Goal: Navigation & Orientation: Find specific page/section

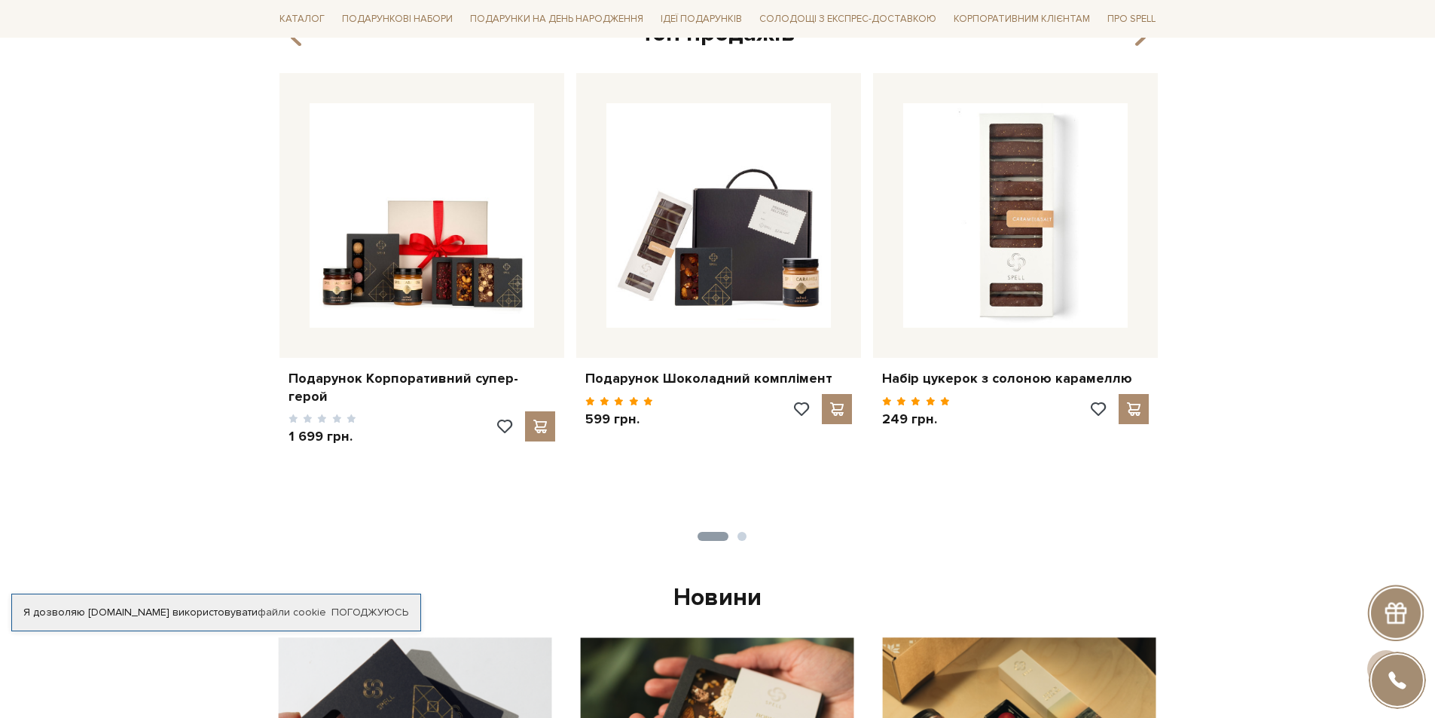
scroll to position [753, 0]
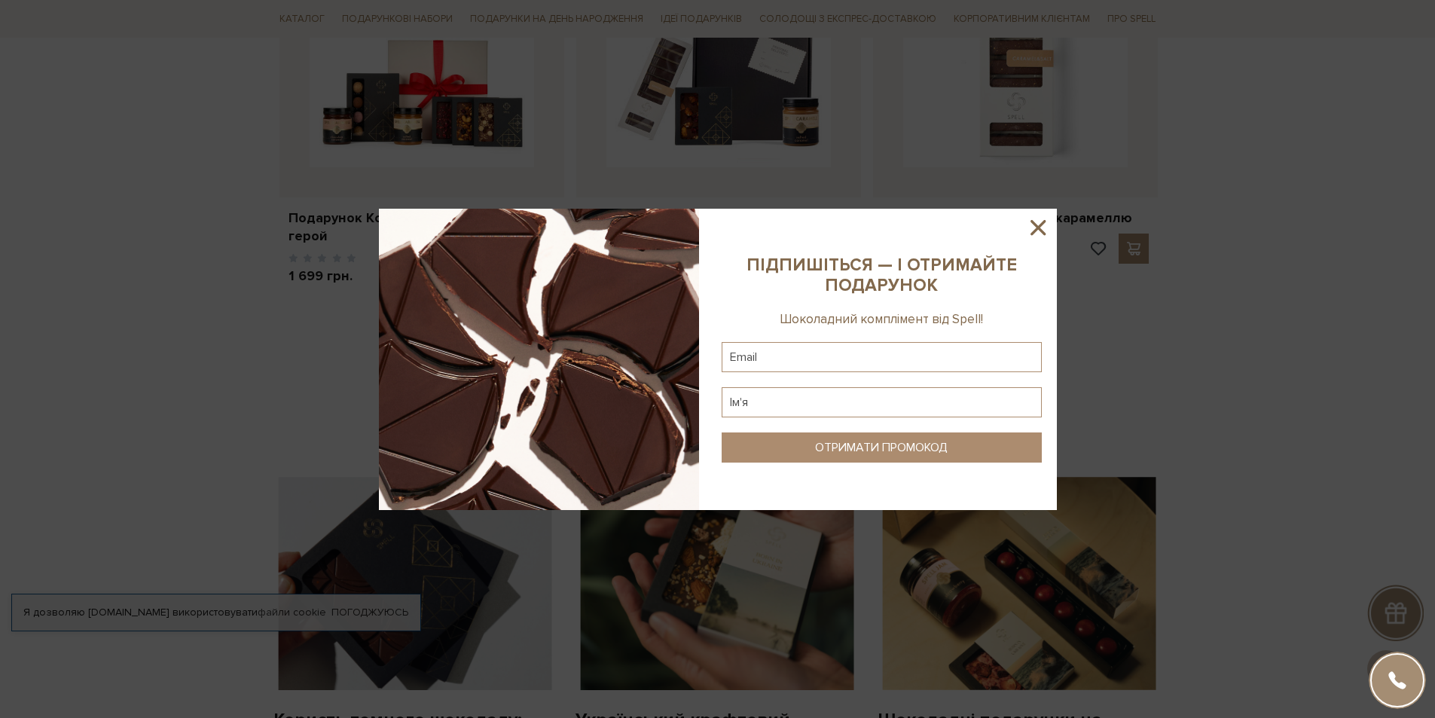
click at [1036, 225] on icon at bounding box center [1037, 227] width 15 height 15
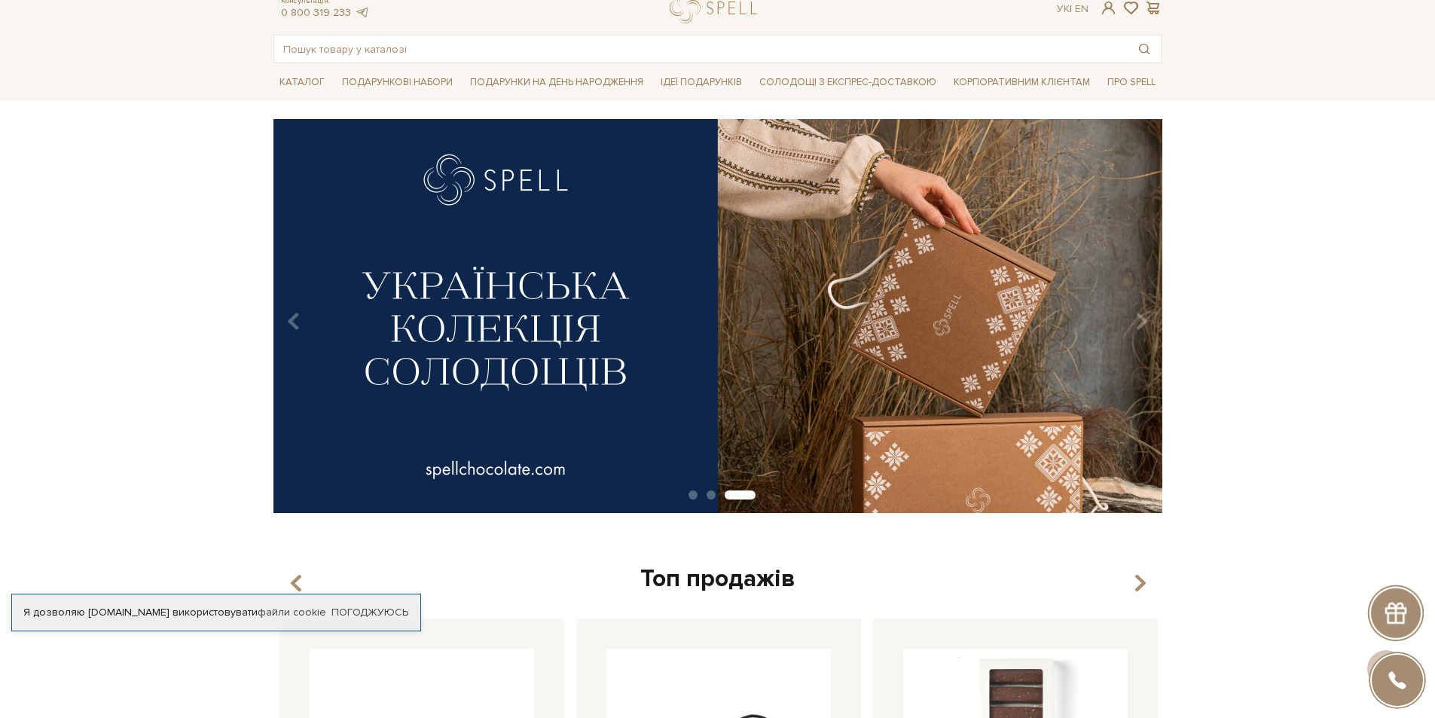
scroll to position [0, 0]
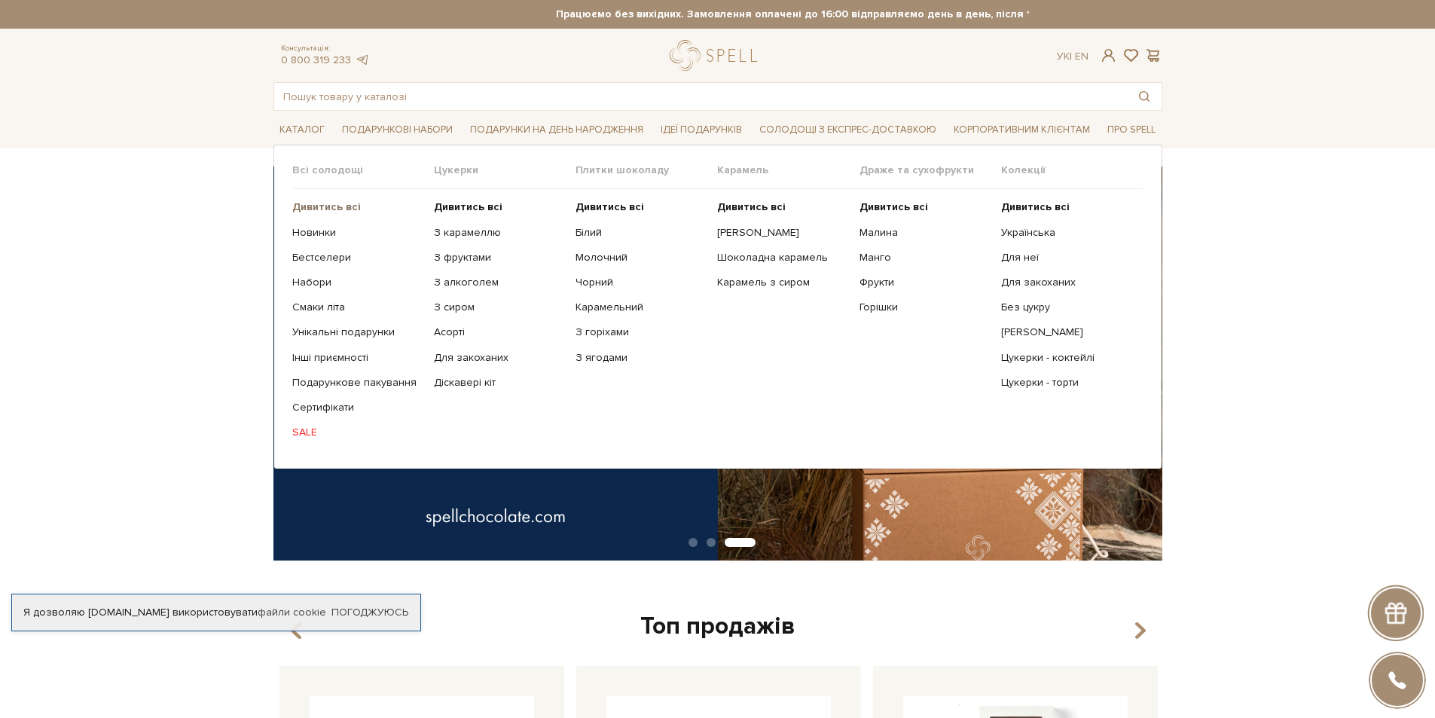
click at [325, 206] on b "Дивитись всі" at bounding box center [326, 206] width 69 height 13
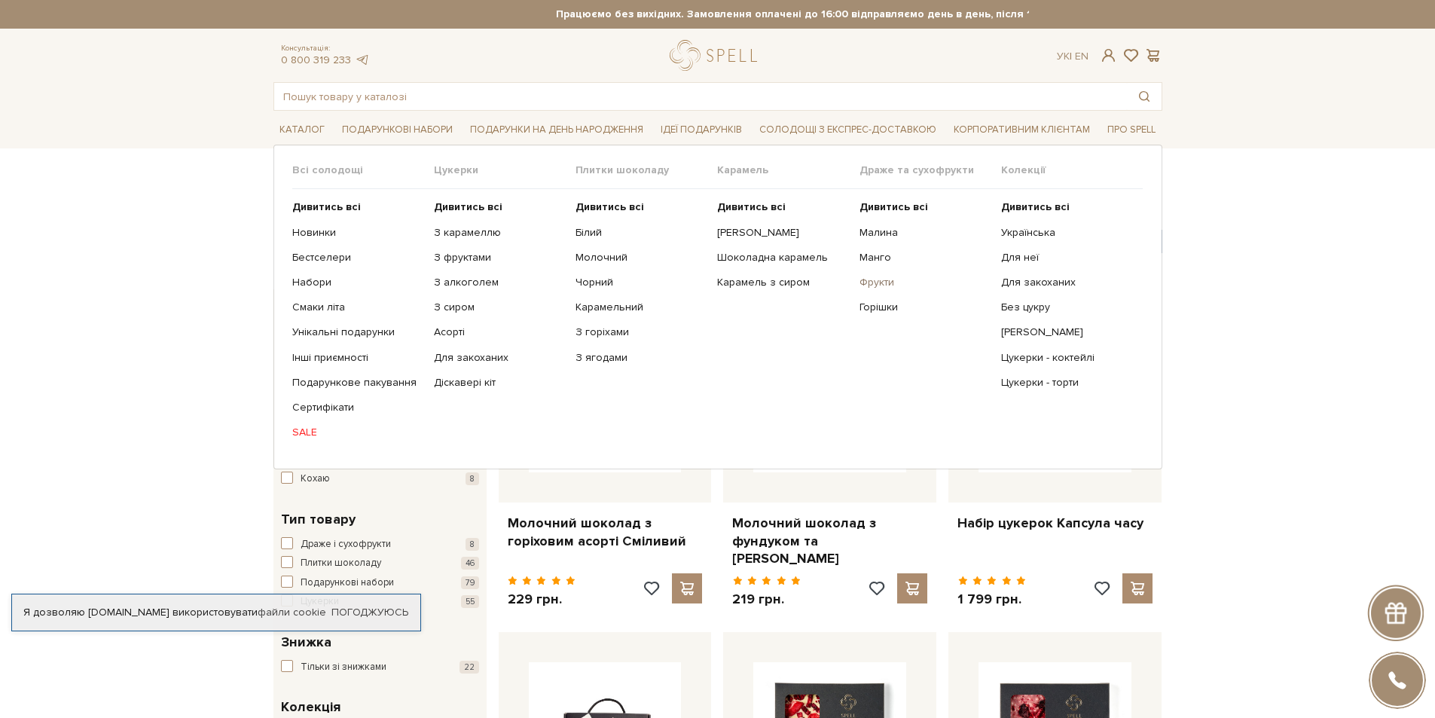
click at [877, 284] on link "Фрукти" at bounding box center [924, 283] width 130 height 14
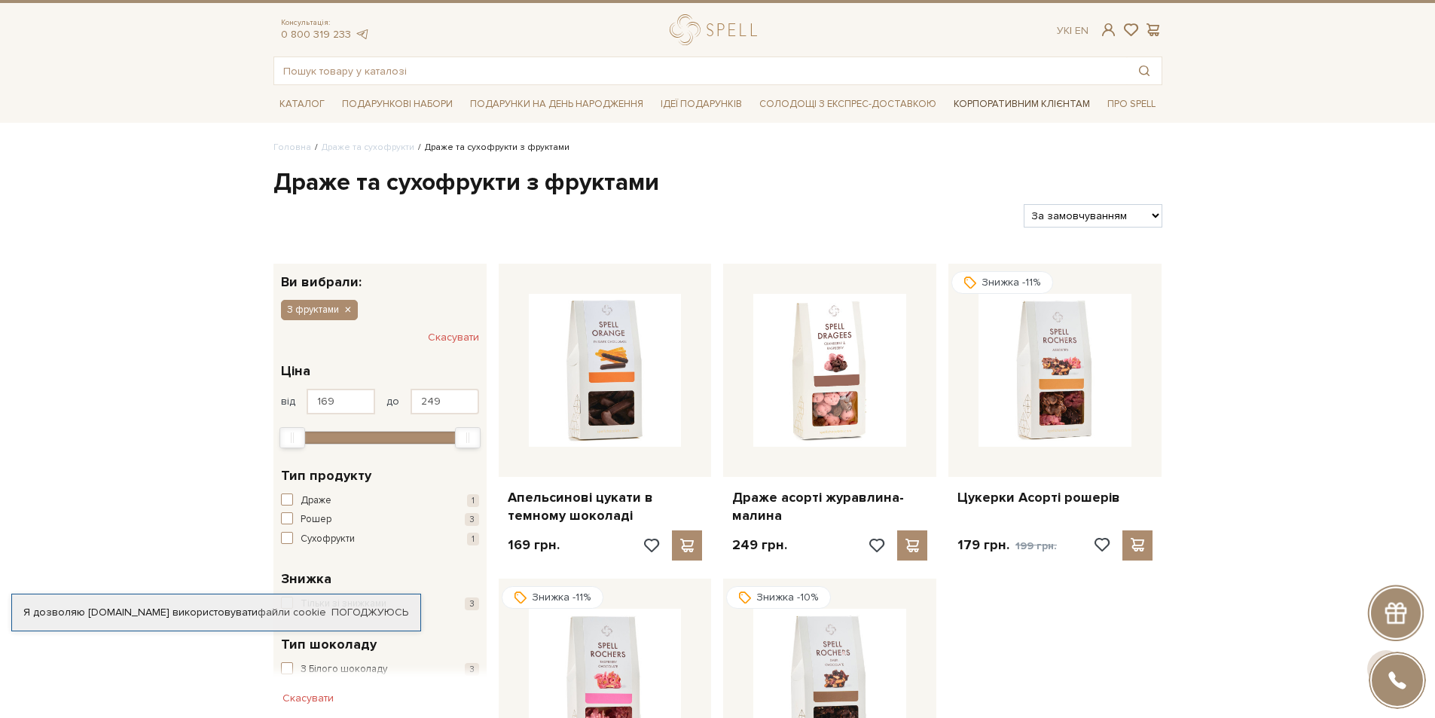
scroll to position [8, 0]
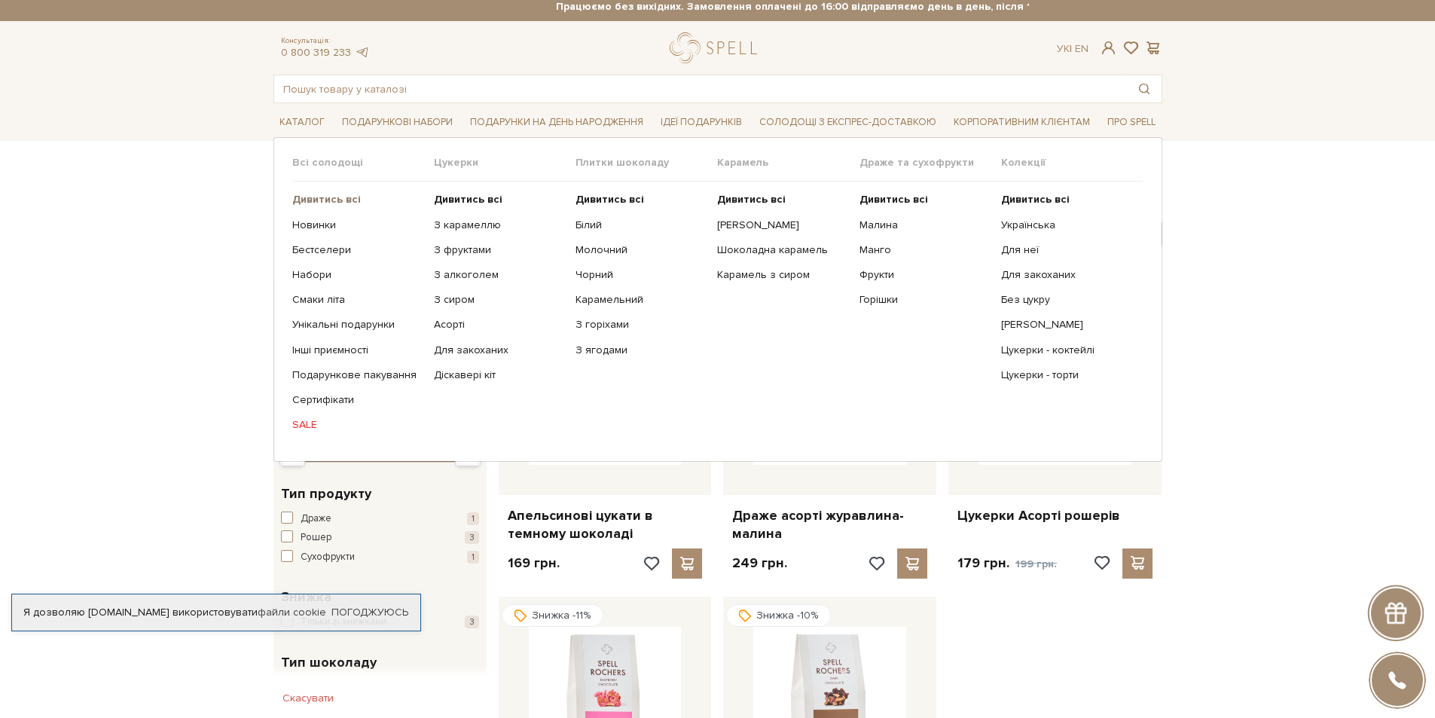
click at [325, 198] on b "Дивитись всі" at bounding box center [326, 199] width 69 height 13
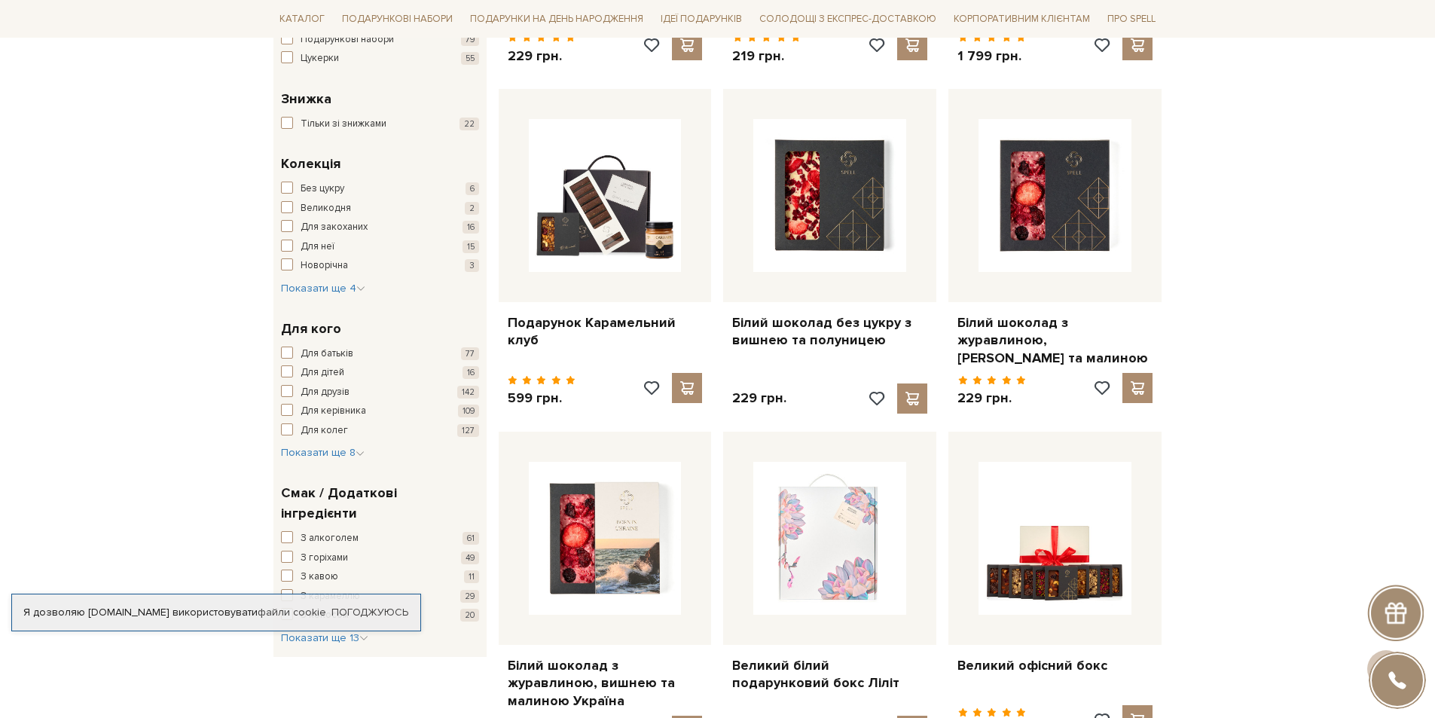
scroll to position [531, 0]
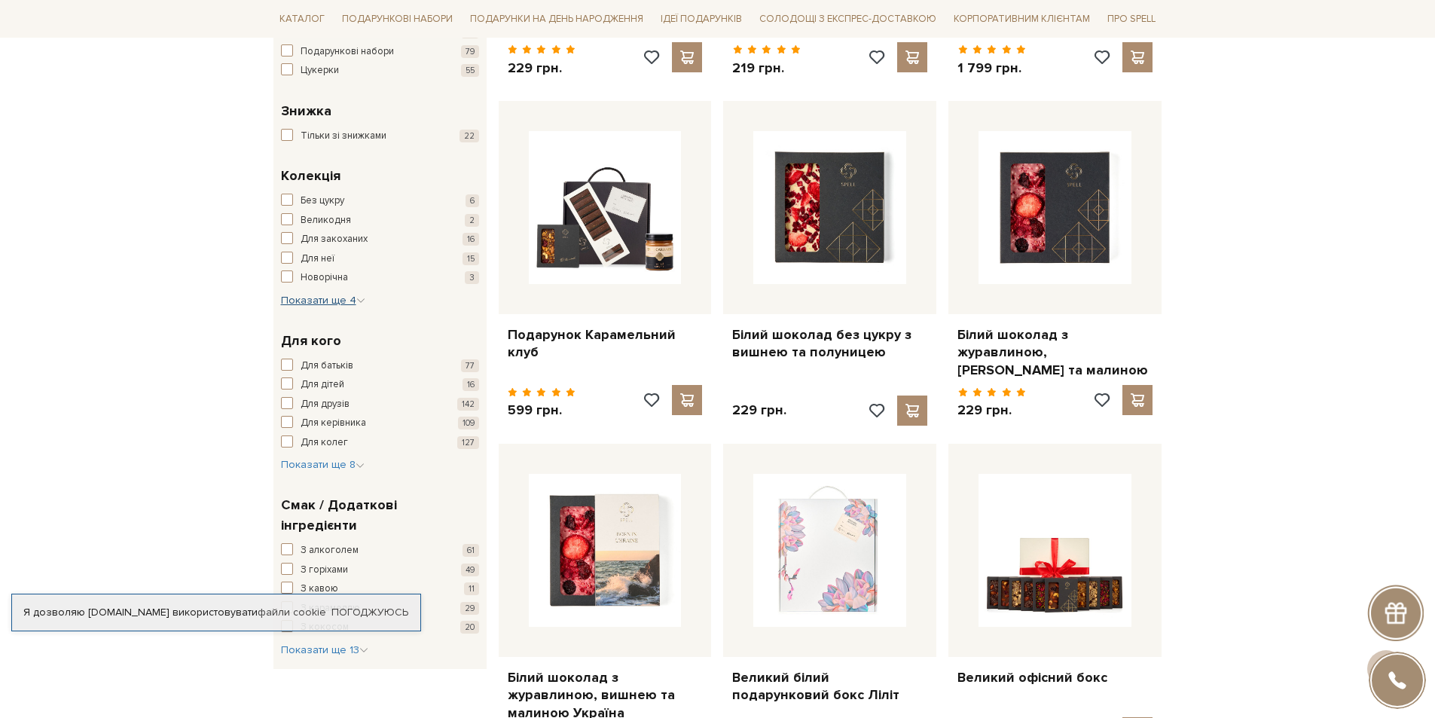
click at [304, 295] on span "Показати ще 4" at bounding box center [323, 300] width 84 height 13
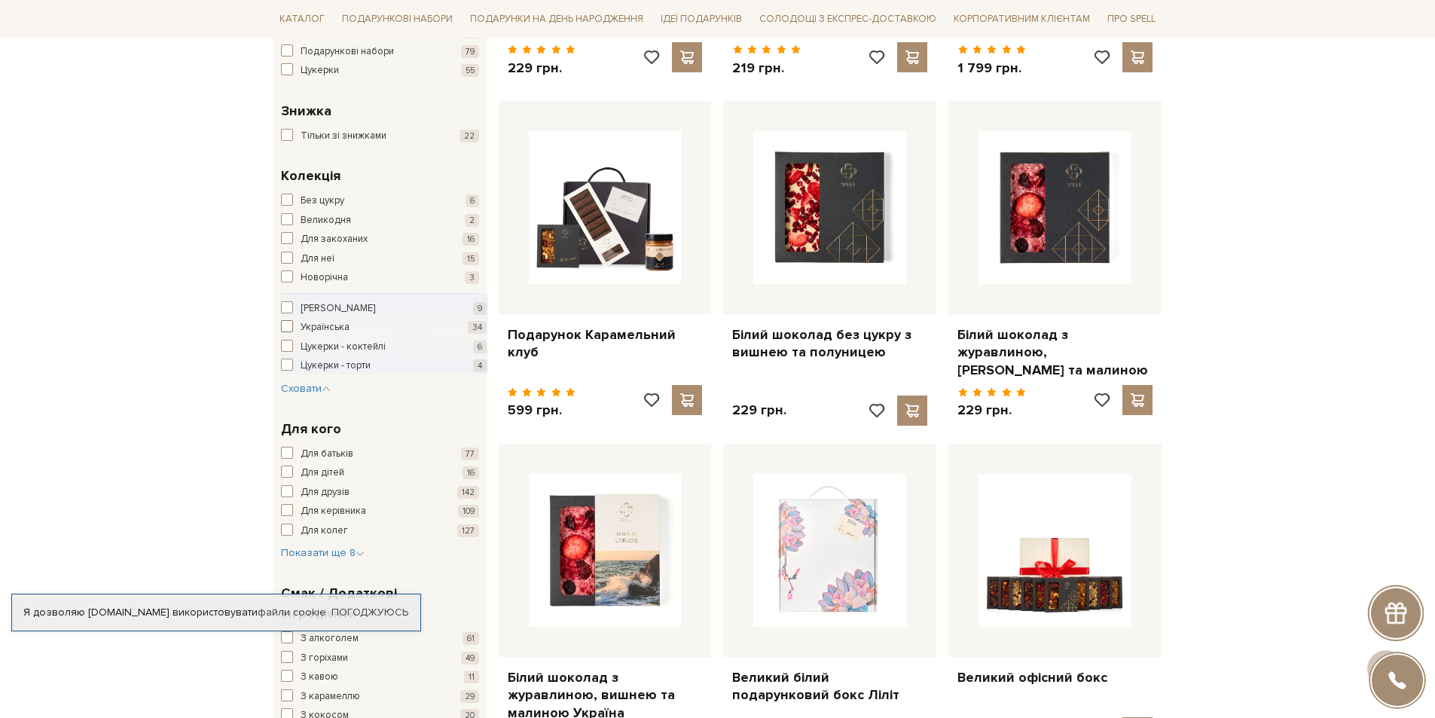
click at [334, 330] on span "Українська" at bounding box center [324, 327] width 49 height 15
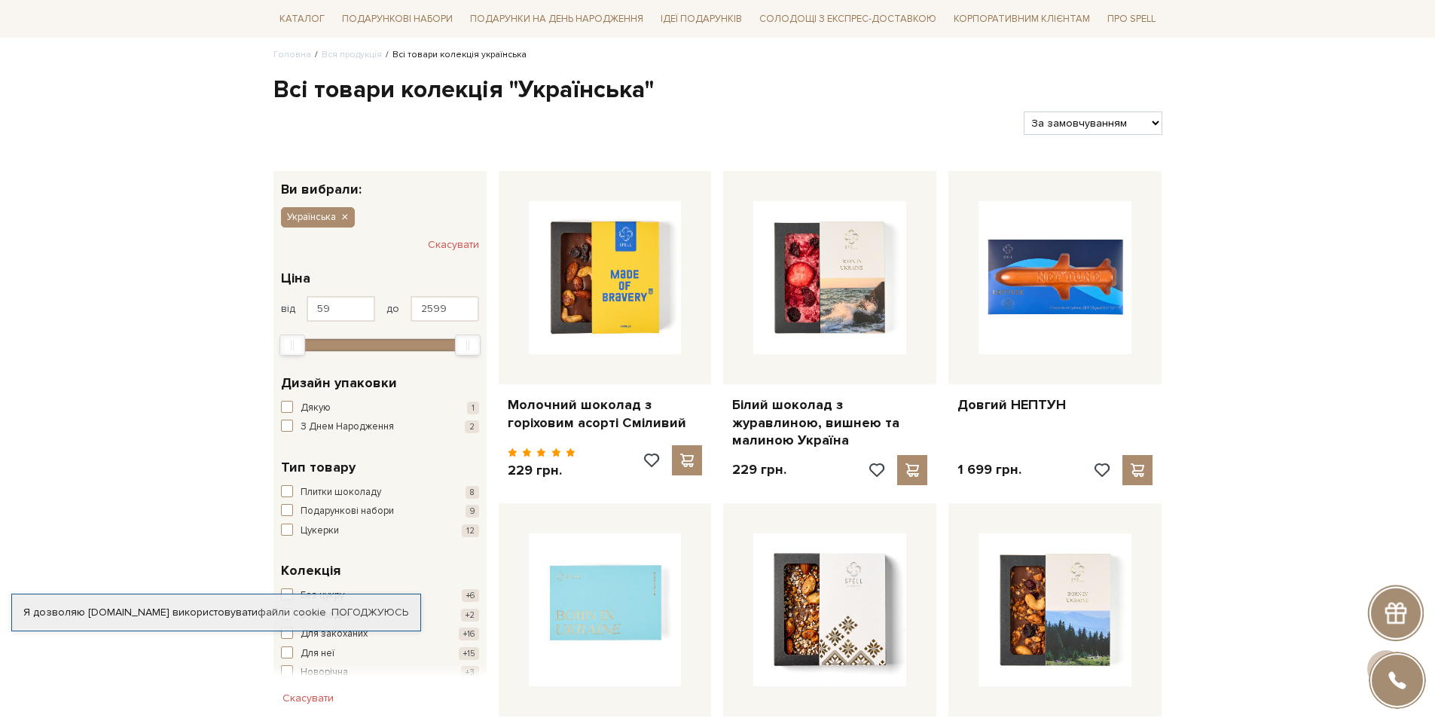
scroll to position [102, 0]
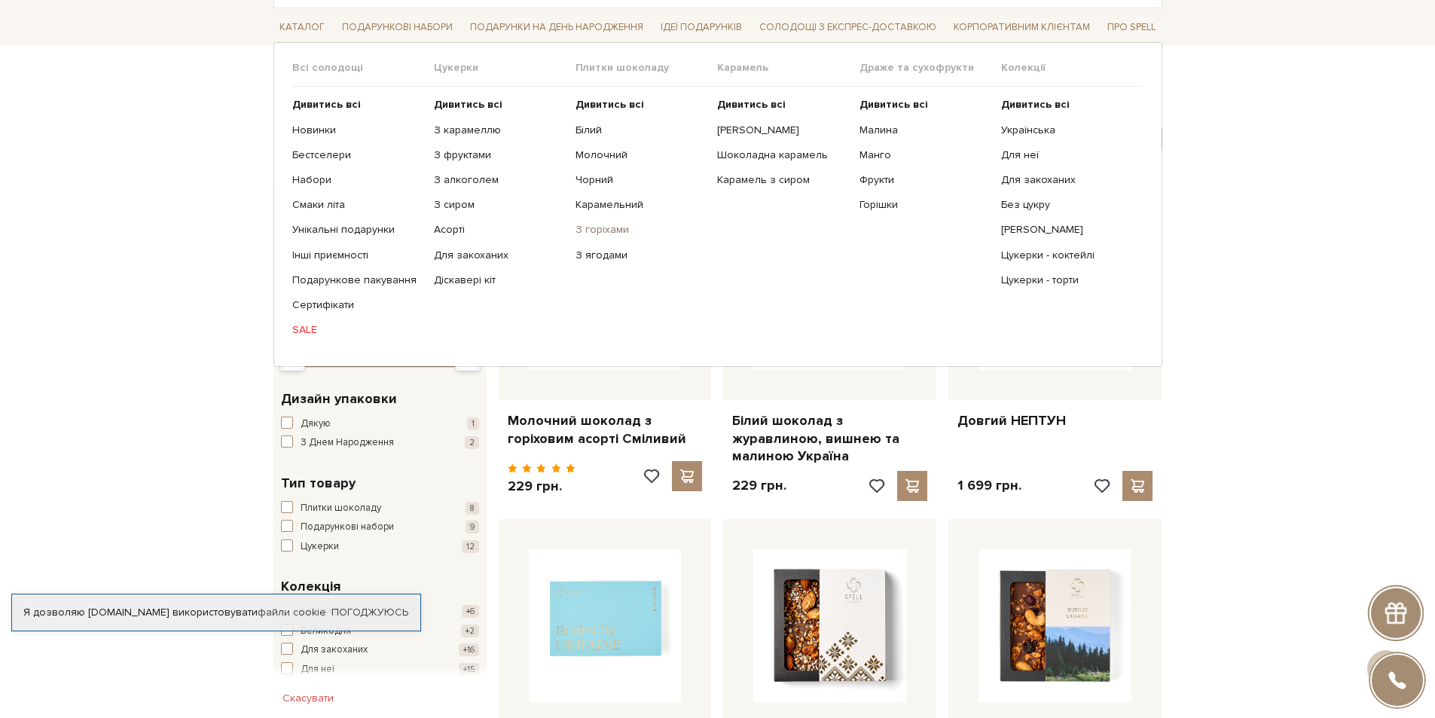
click at [614, 233] on link "З горіхами" at bounding box center [640, 230] width 130 height 14
